Goal: Task Accomplishment & Management: Complete application form

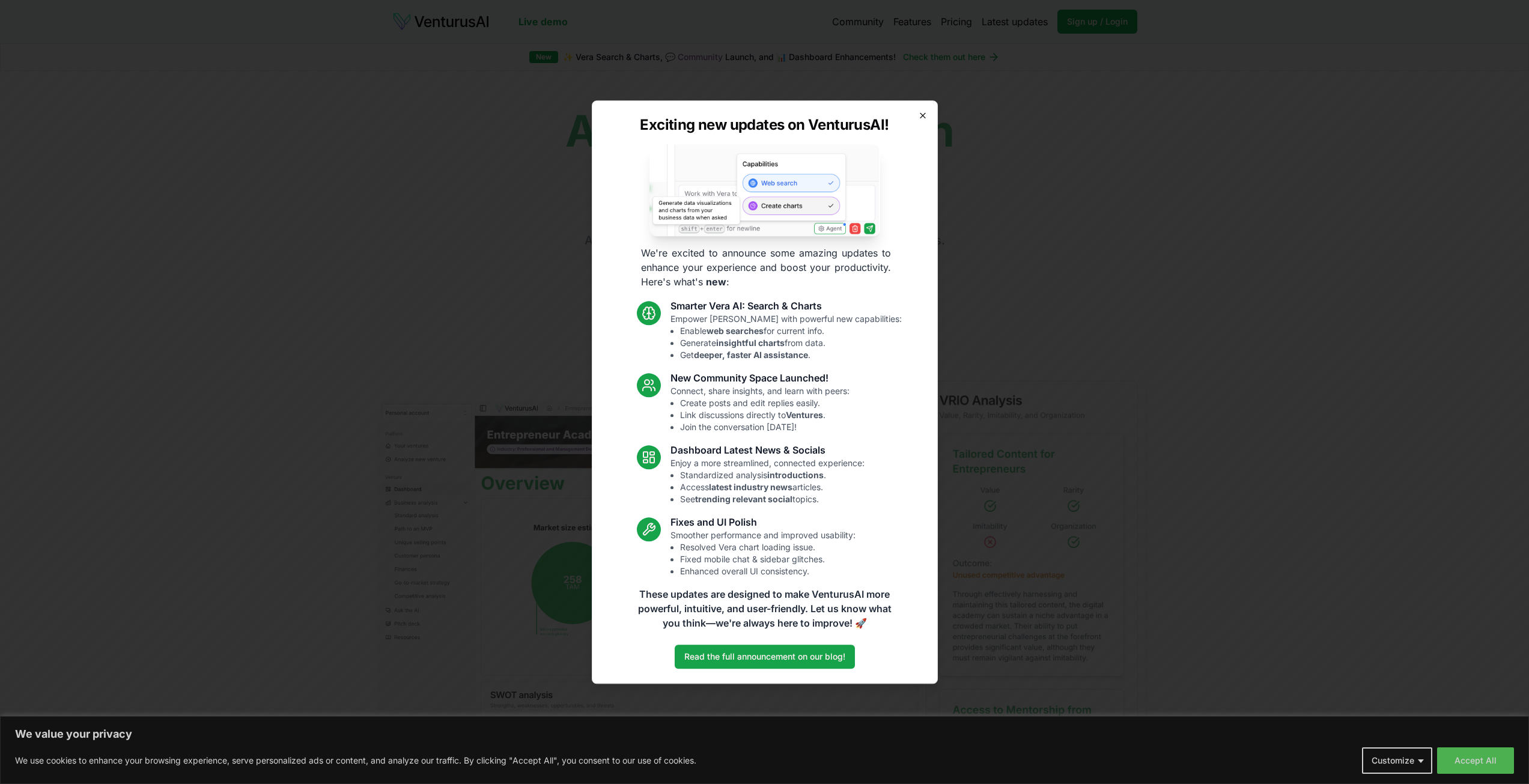
click at [927, 118] on icon "button" at bounding box center [923, 115] width 10 height 10
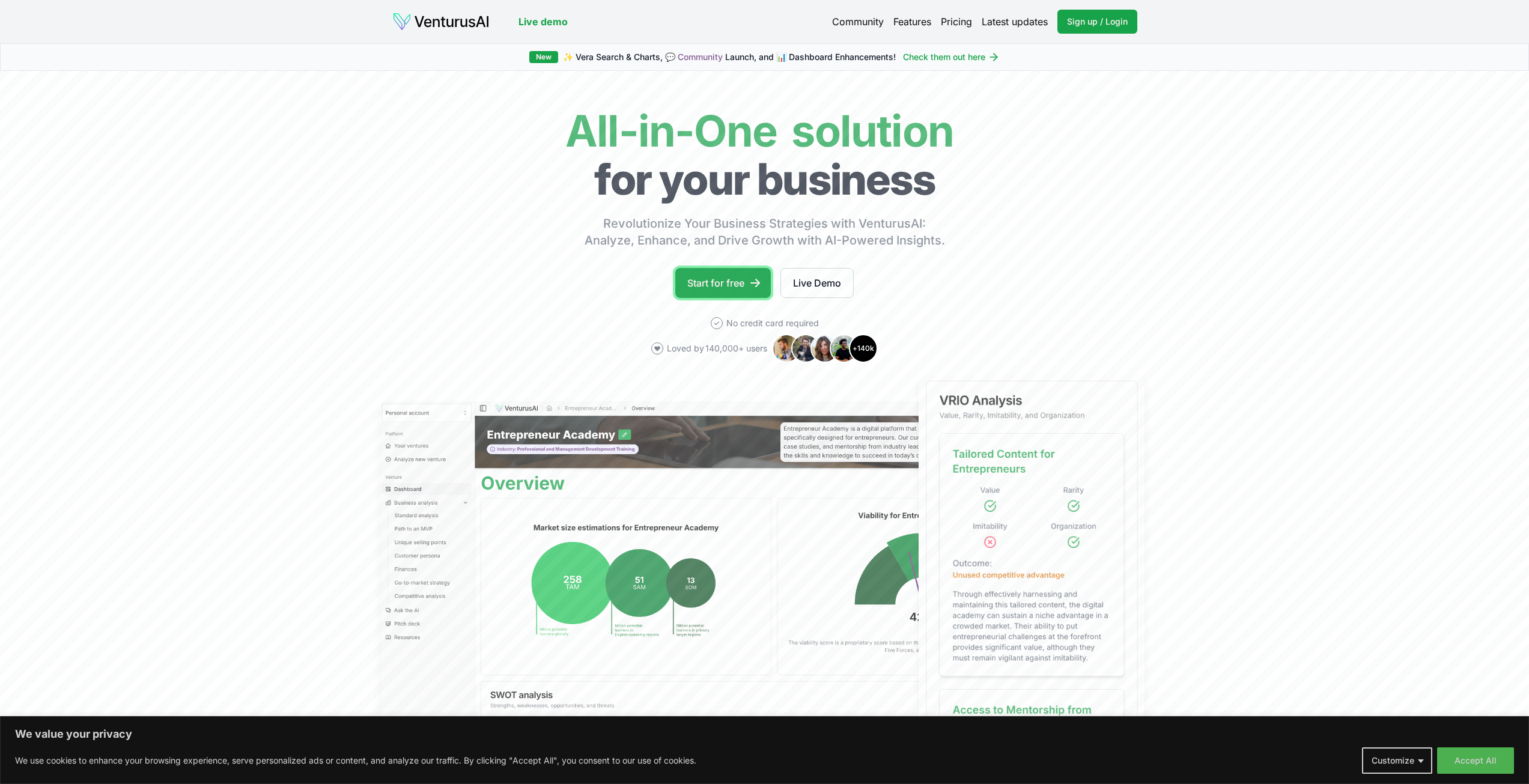
click at [706, 285] on link "Start for free" at bounding box center [722, 282] width 95 height 30
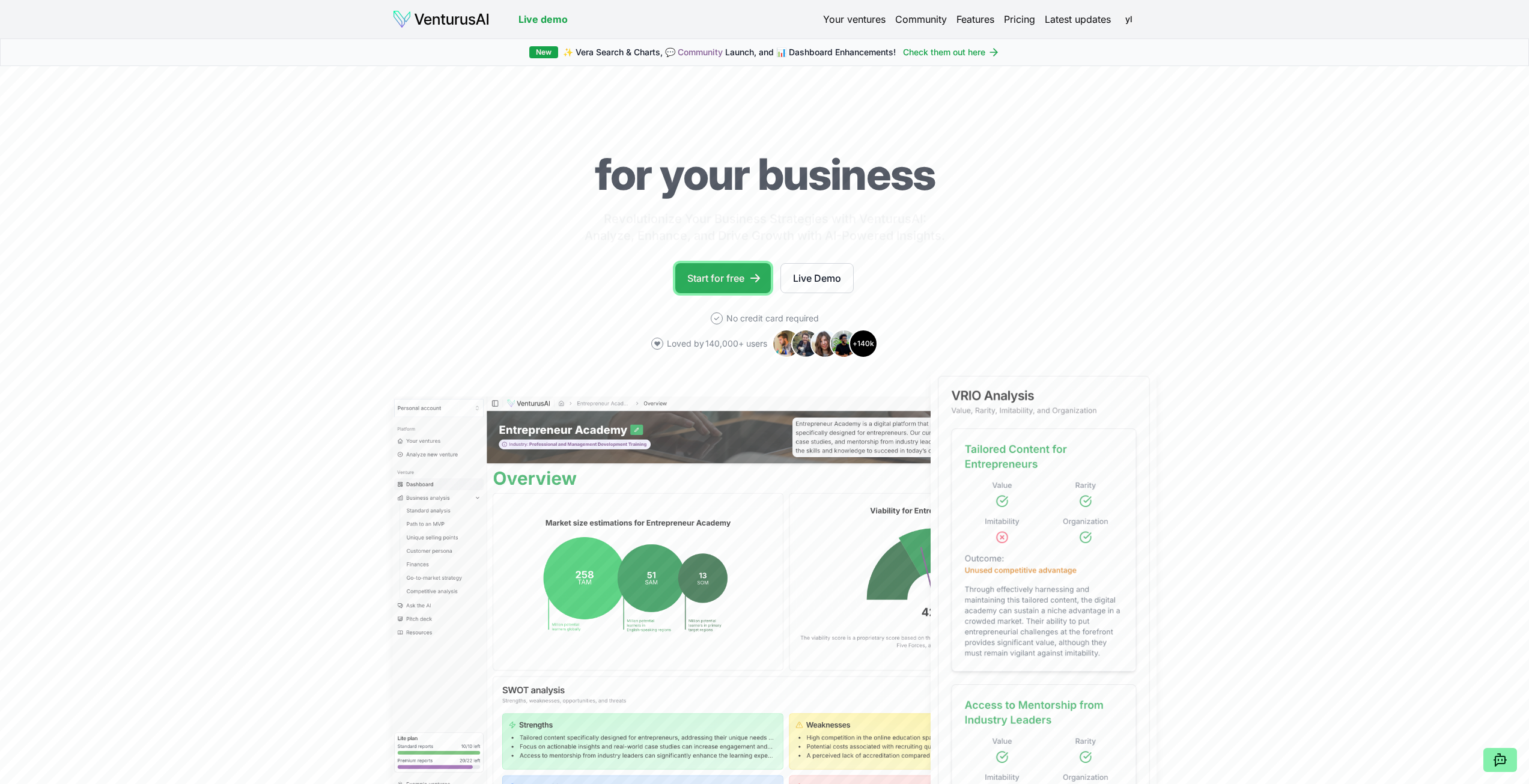
click at [753, 277] on icon at bounding box center [755, 278] width 12 height 12
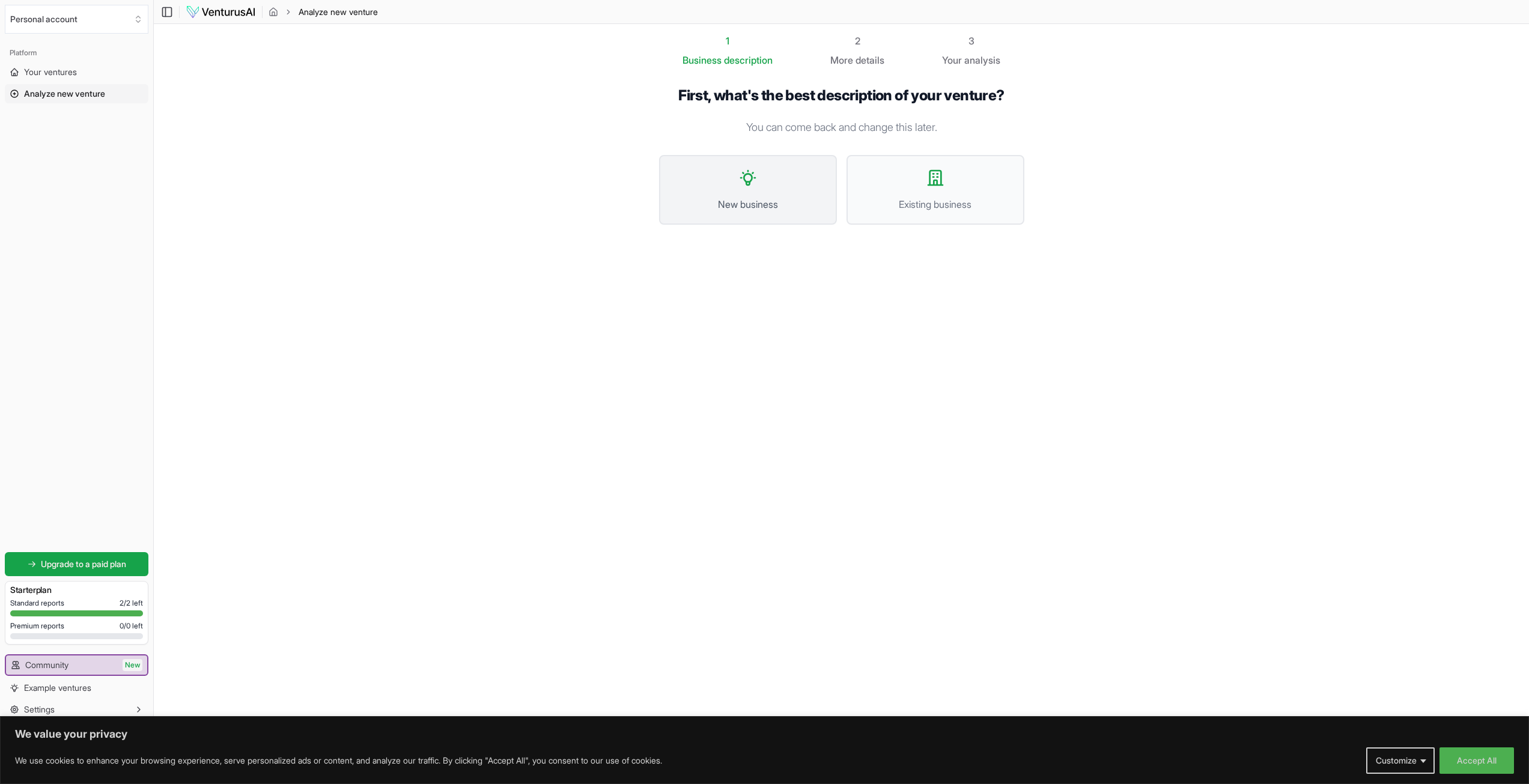
click at [722, 187] on button "New business" at bounding box center [748, 190] width 178 height 69
